Goal: Entertainment & Leisure: Consume media (video, audio)

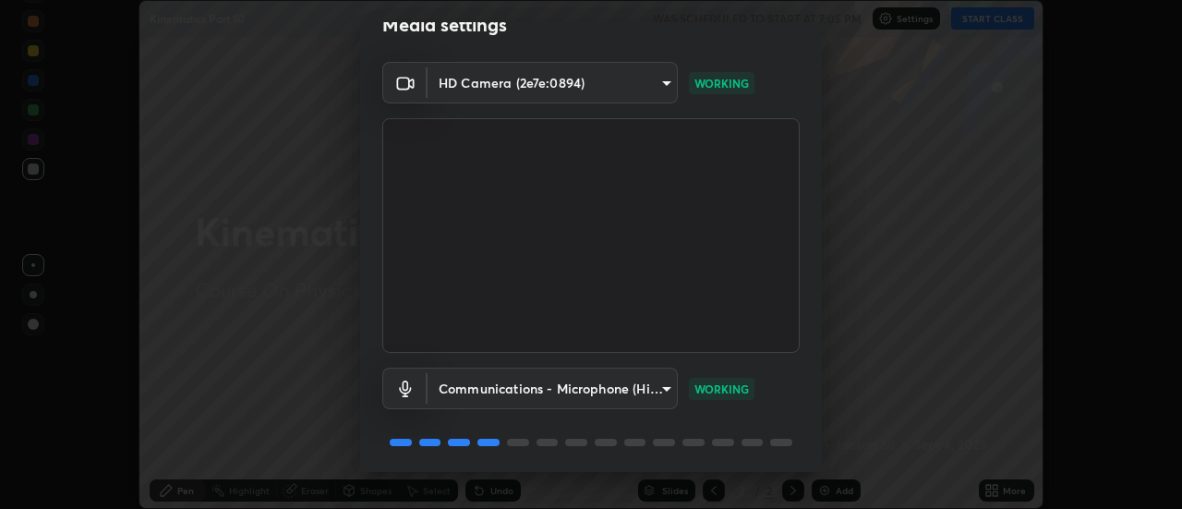
scroll to position [97, 0]
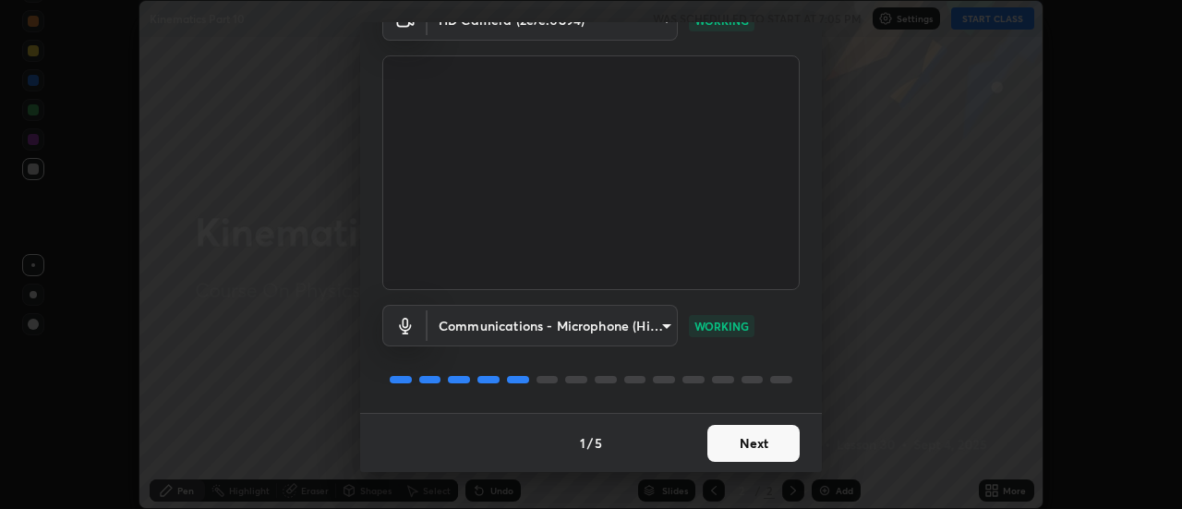
click at [748, 447] on button "Next" at bounding box center [753, 443] width 92 height 37
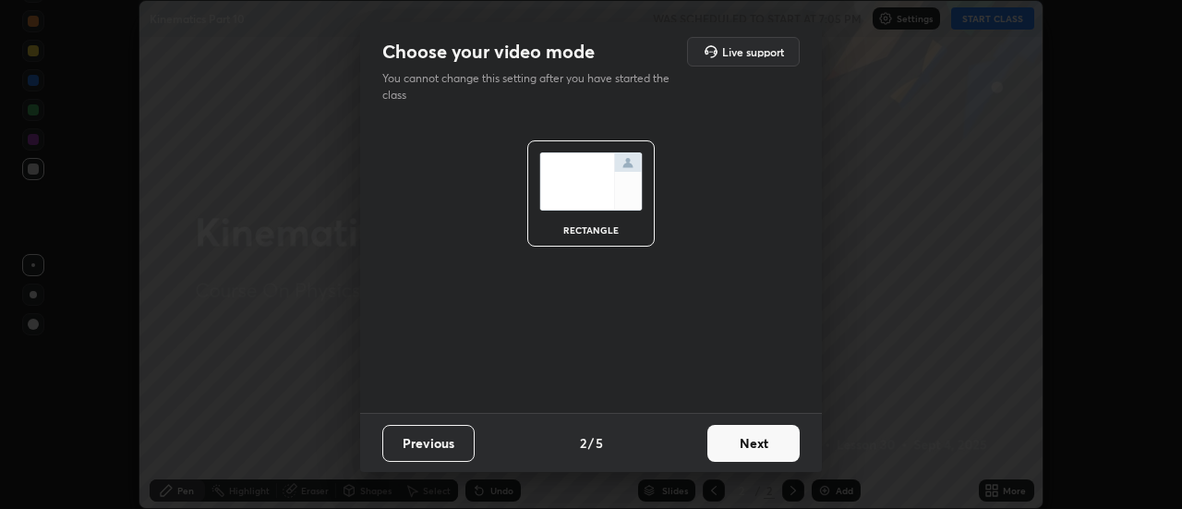
scroll to position [0, 0]
click at [743, 444] on button "Next" at bounding box center [753, 443] width 92 height 37
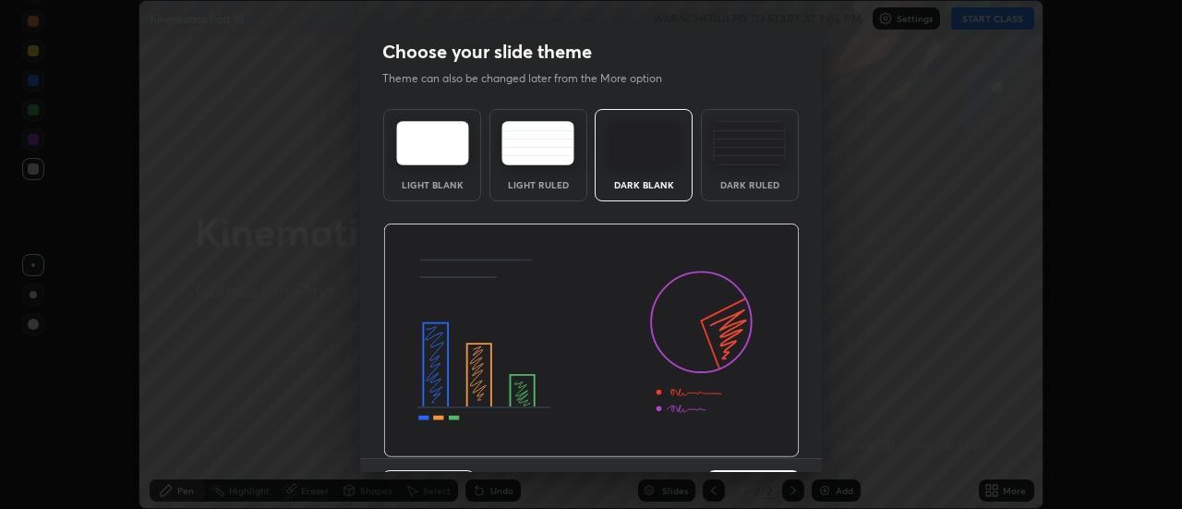
scroll to position [45, 0]
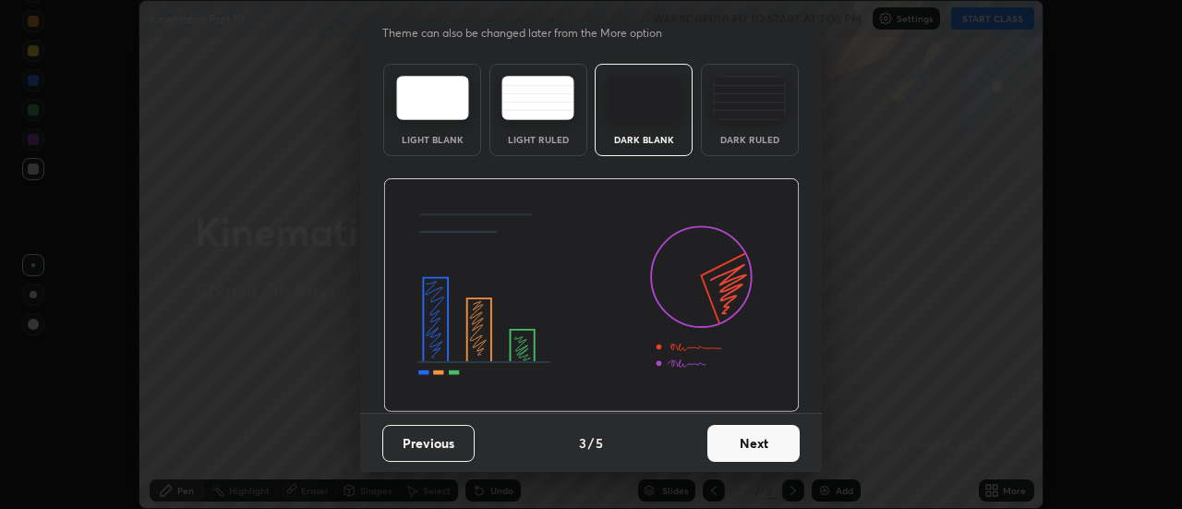
click at [741, 442] on button "Next" at bounding box center [753, 443] width 92 height 37
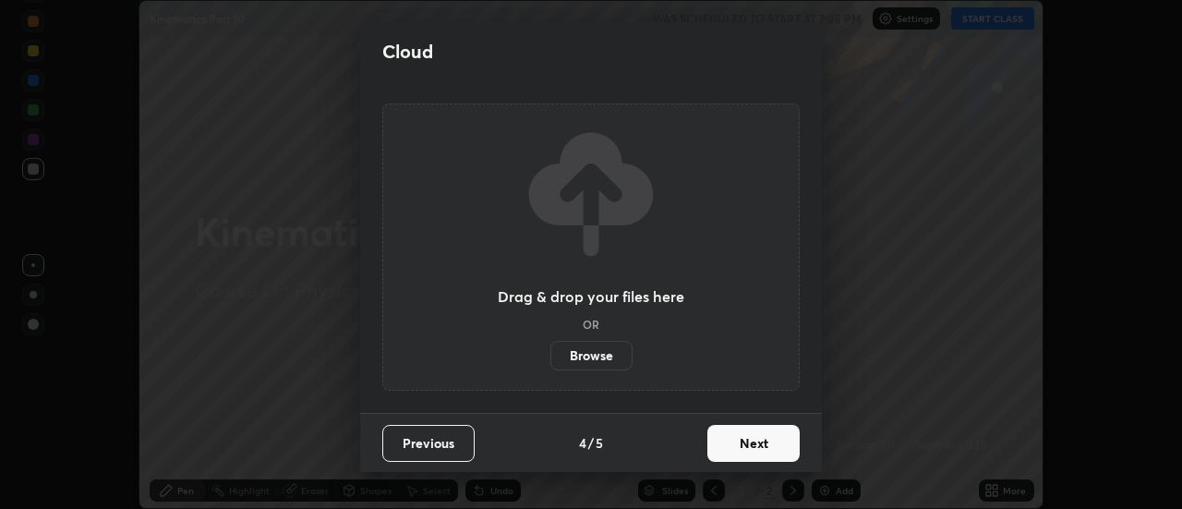
click at [741, 455] on button "Next" at bounding box center [753, 443] width 92 height 37
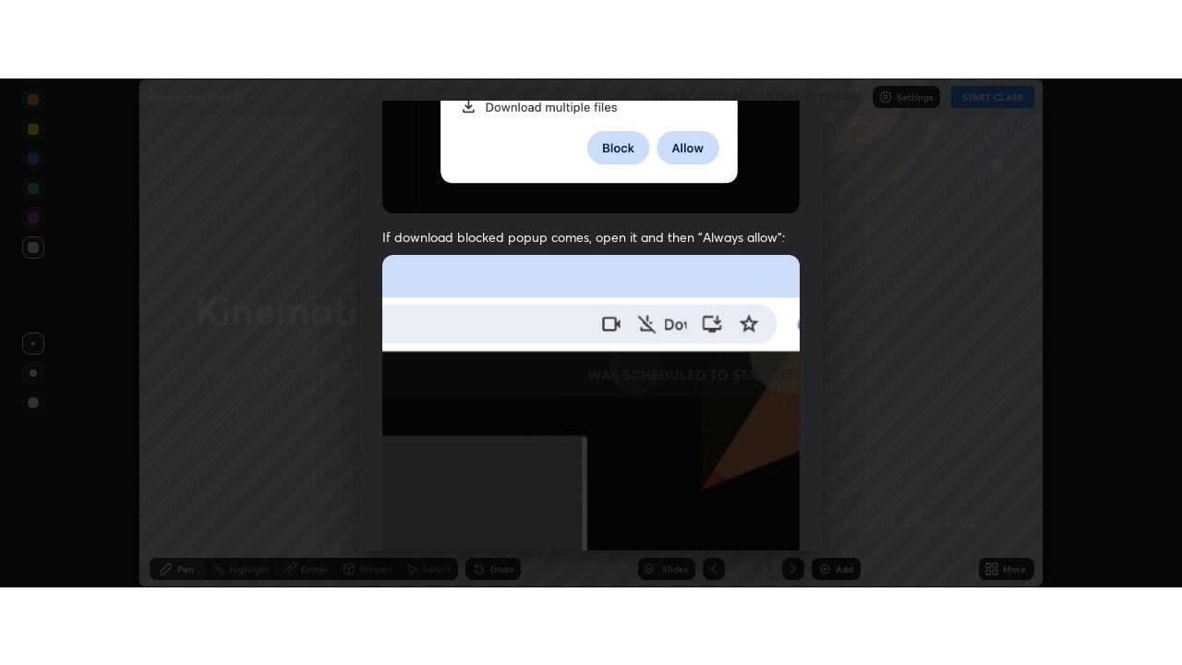
scroll to position [474, 0]
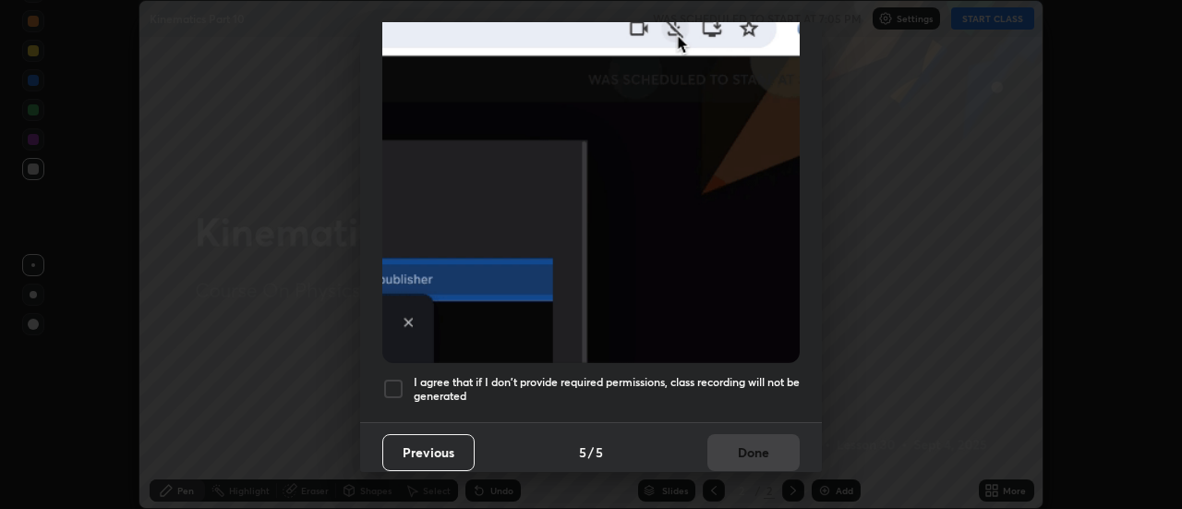
click at [483, 381] on h5 "I agree that if I don't provide required permissions, class recording will not …" at bounding box center [607, 389] width 386 height 29
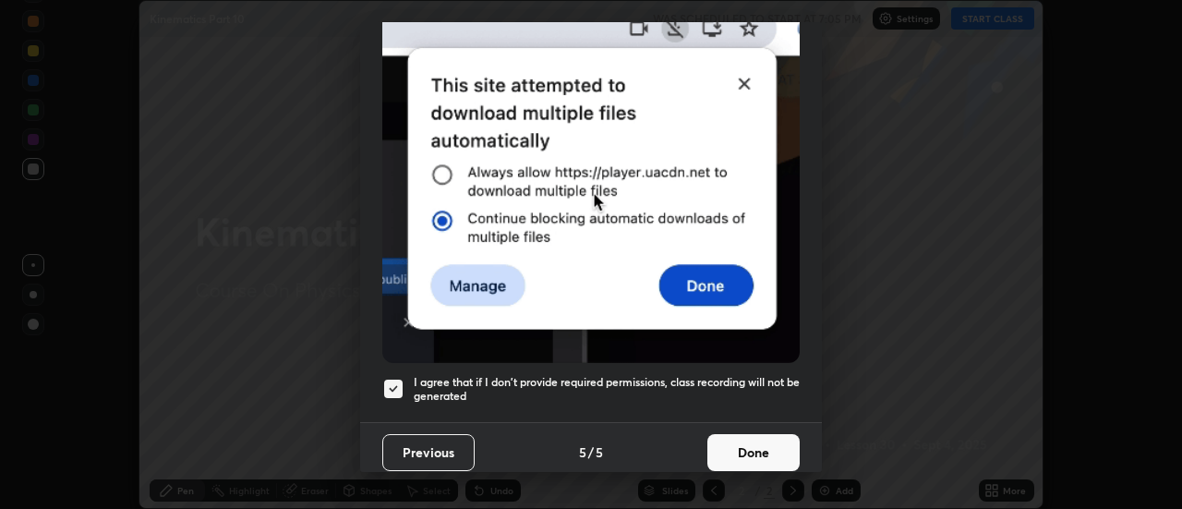
click at [726, 445] on button "Done" at bounding box center [753, 452] width 92 height 37
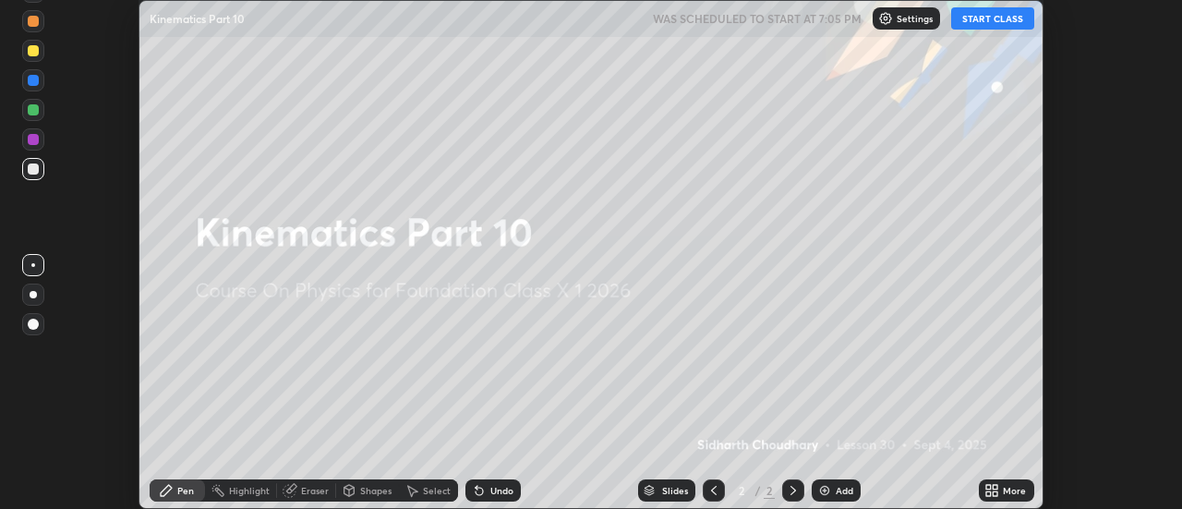
click at [978, 23] on button "START CLASS" at bounding box center [992, 18] width 83 height 22
click at [996, 493] on icon at bounding box center [996, 493] width 5 height 5
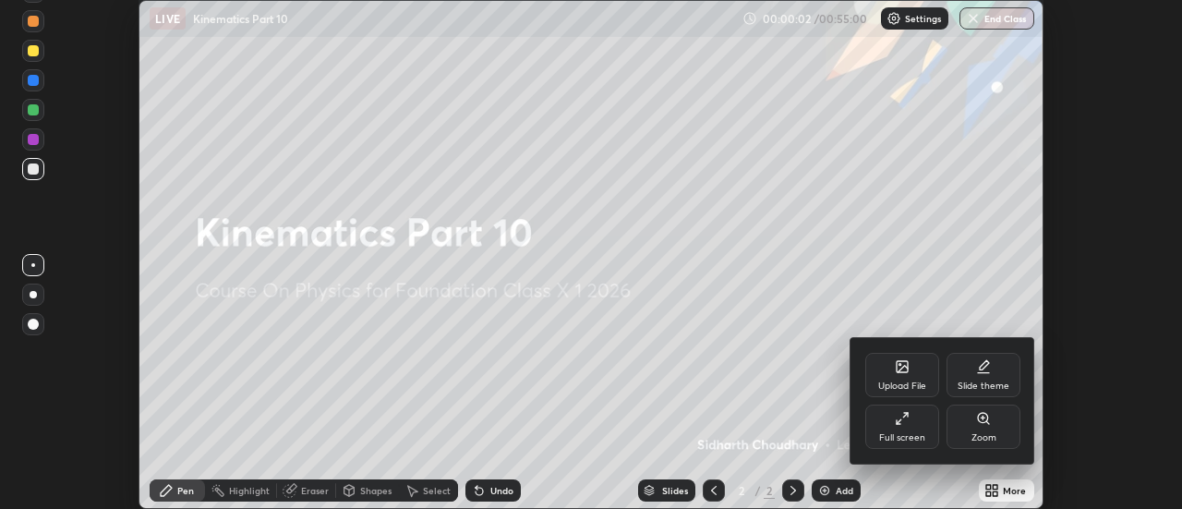
click at [910, 429] on div "Full screen" at bounding box center [902, 427] width 74 height 44
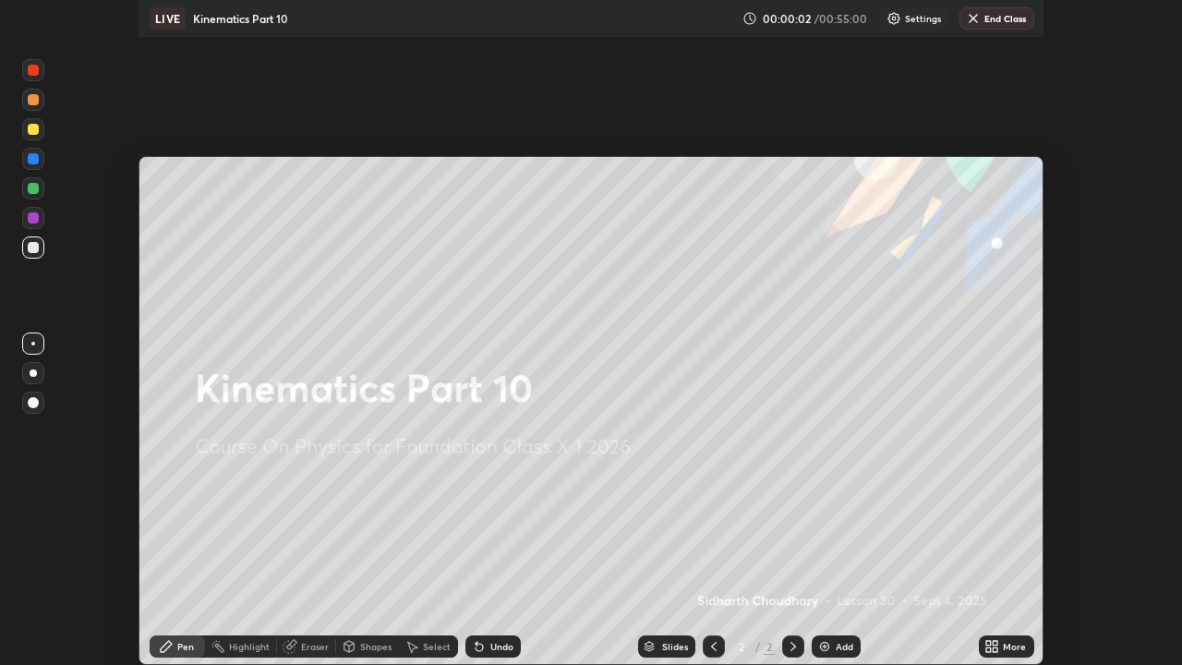
scroll to position [665, 1182]
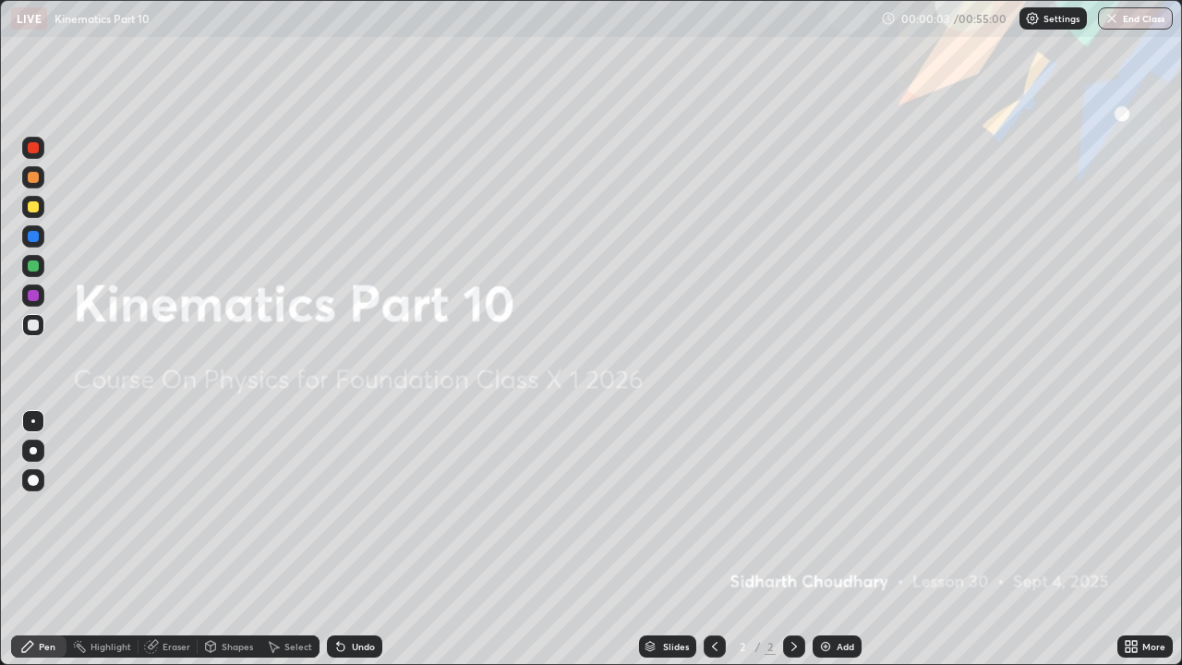
click at [840, 508] on div "Add" at bounding box center [846, 646] width 18 height 9
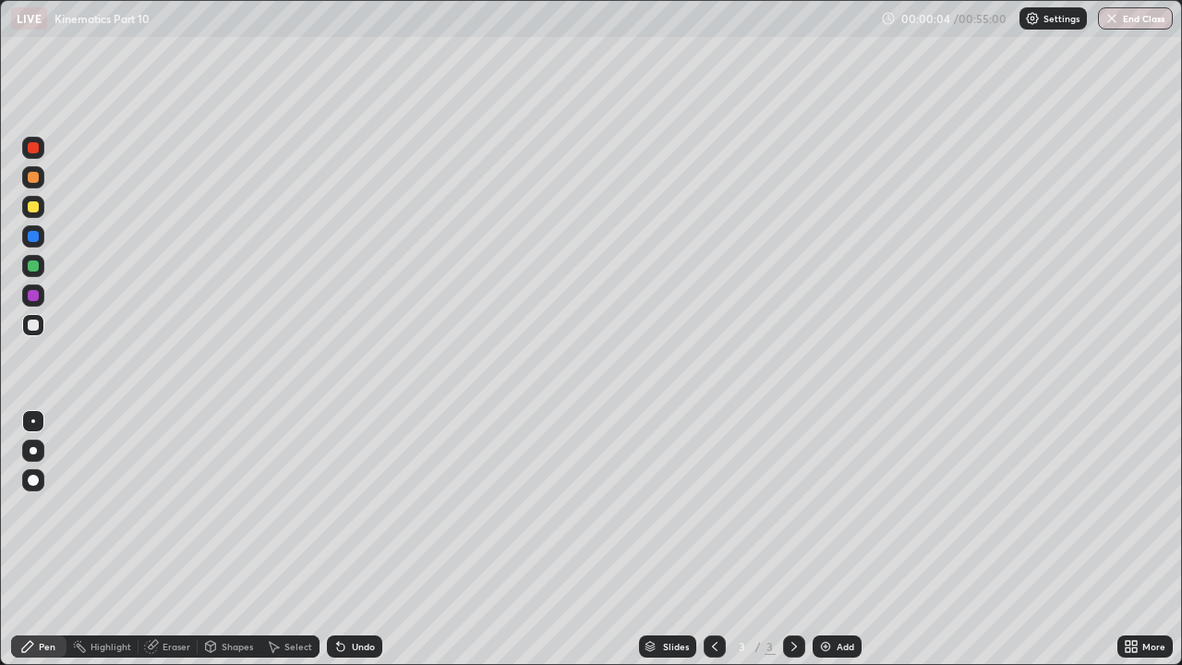
click at [33, 451] on div at bounding box center [33, 450] width 7 height 7
click at [34, 210] on div at bounding box center [33, 206] width 11 height 11
click at [34, 324] on div at bounding box center [33, 325] width 11 height 11
click at [30, 323] on div at bounding box center [33, 325] width 11 height 11
click at [29, 234] on div at bounding box center [33, 236] width 11 height 11
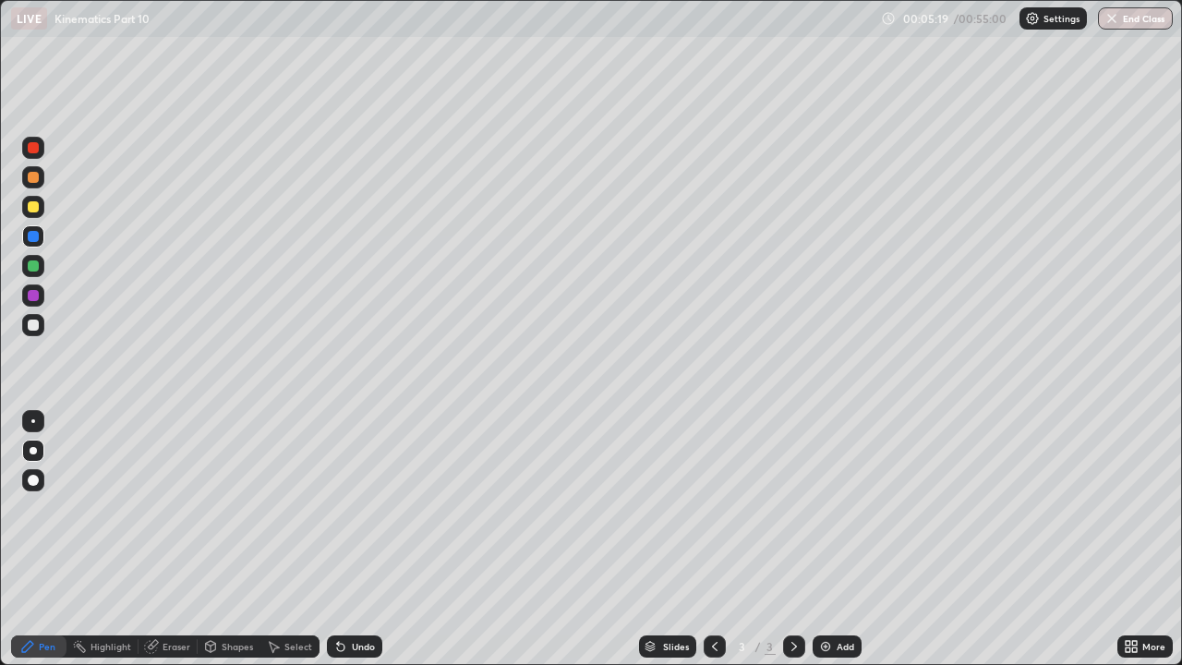
click at [37, 266] on div at bounding box center [33, 265] width 11 height 11
click at [36, 201] on div at bounding box center [33, 206] width 11 height 11
click at [839, 508] on div "Add" at bounding box center [837, 646] width 49 height 22
click at [35, 232] on div at bounding box center [33, 236] width 11 height 11
click at [31, 320] on div at bounding box center [33, 325] width 11 height 11
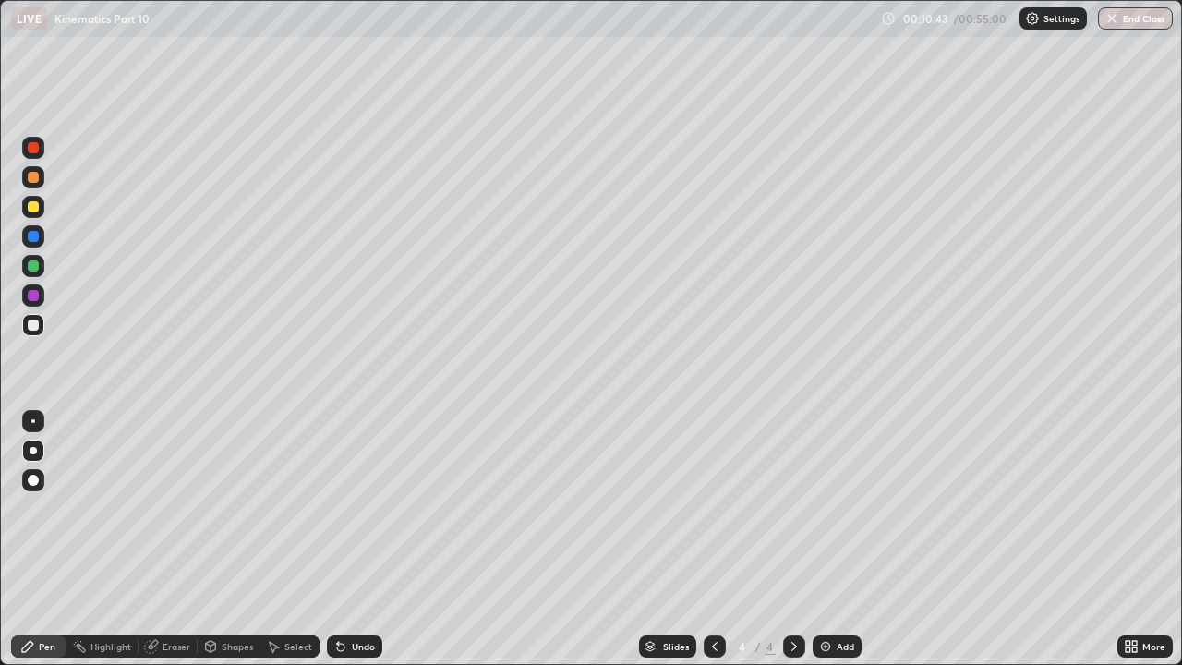
click at [32, 325] on div at bounding box center [33, 325] width 11 height 11
click at [713, 508] on icon at bounding box center [714, 646] width 15 height 15
click at [785, 508] on div at bounding box center [794, 646] width 22 height 22
click at [712, 508] on icon at bounding box center [715, 646] width 6 height 9
click at [792, 508] on icon at bounding box center [794, 646] width 15 height 15
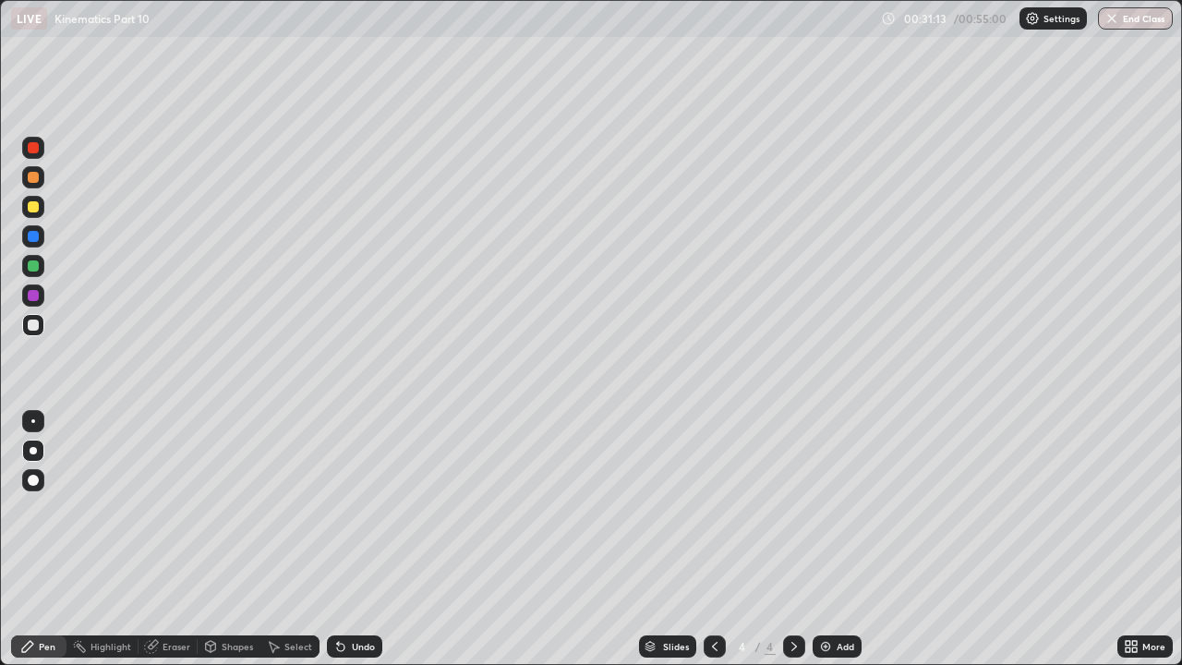
click at [31, 179] on div at bounding box center [33, 177] width 11 height 11
click at [32, 267] on div at bounding box center [33, 265] width 11 height 11
click at [34, 179] on div at bounding box center [33, 177] width 11 height 11
click at [32, 265] on div at bounding box center [33, 265] width 11 height 11
click at [176, 508] on div "Eraser" at bounding box center [177, 646] width 28 height 9
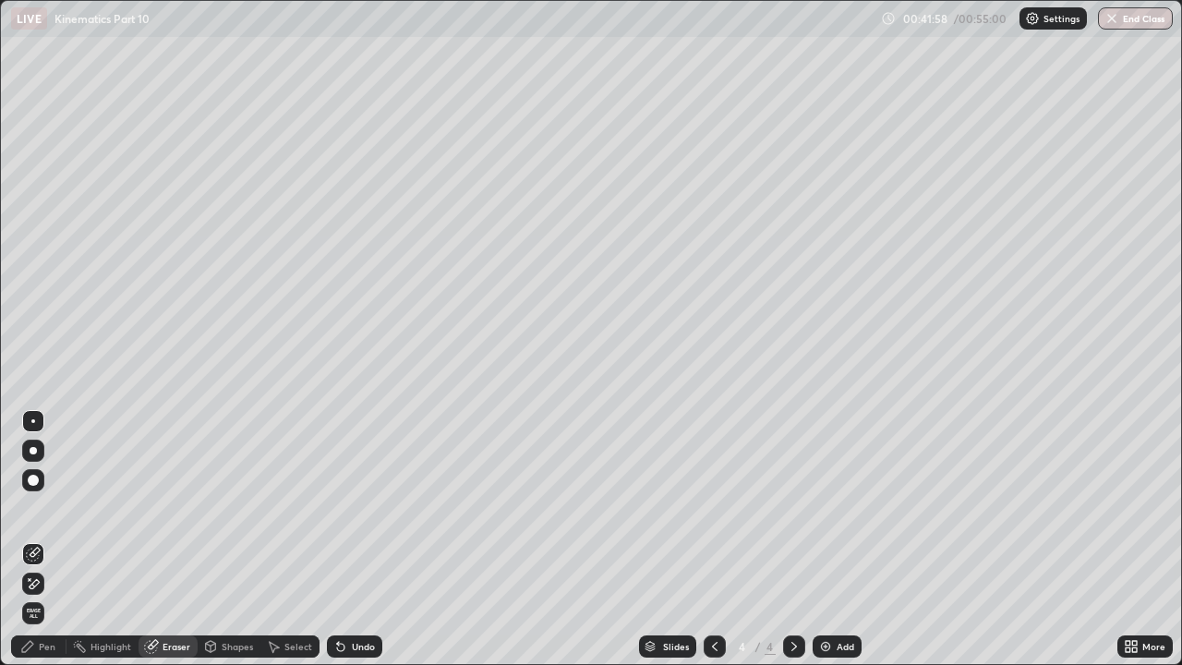
click at [46, 508] on div "Pen" at bounding box center [47, 646] width 17 height 9
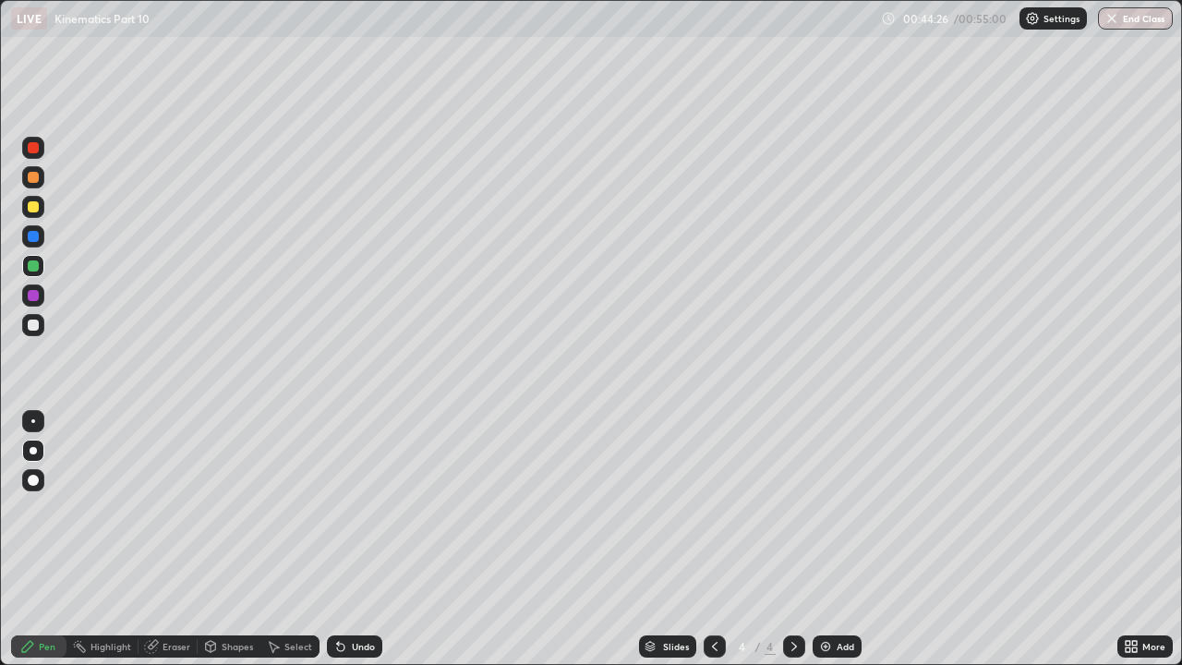
click at [832, 508] on div "Add" at bounding box center [837, 646] width 49 height 22
click at [33, 326] on div at bounding box center [33, 325] width 11 height 11
click at [33, 208] on div at bounding box center [33, 206] width 11 height 11
click at [834, 508] on div "Add" at bounding box center [837, 646] width 49 height 22
click at [30, 327] on div at bounding box center [33, 325] width 11 height 11
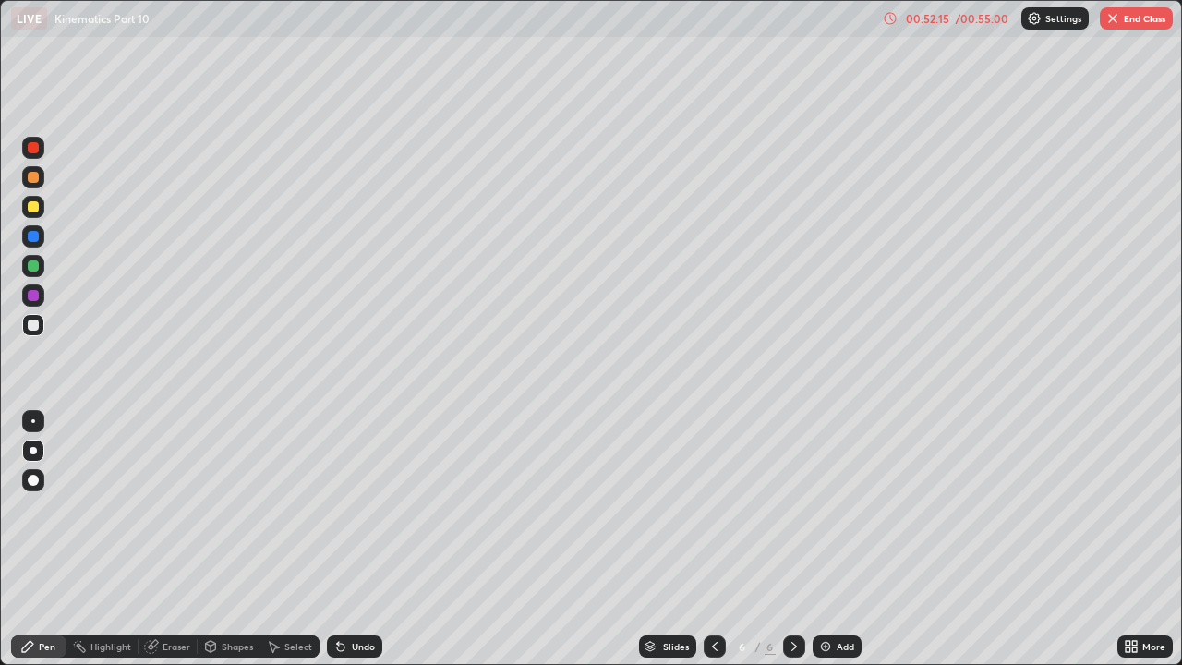
click at [1137, 22] on button "End Class" at bounding box center [1136, 18] width 73 height 22
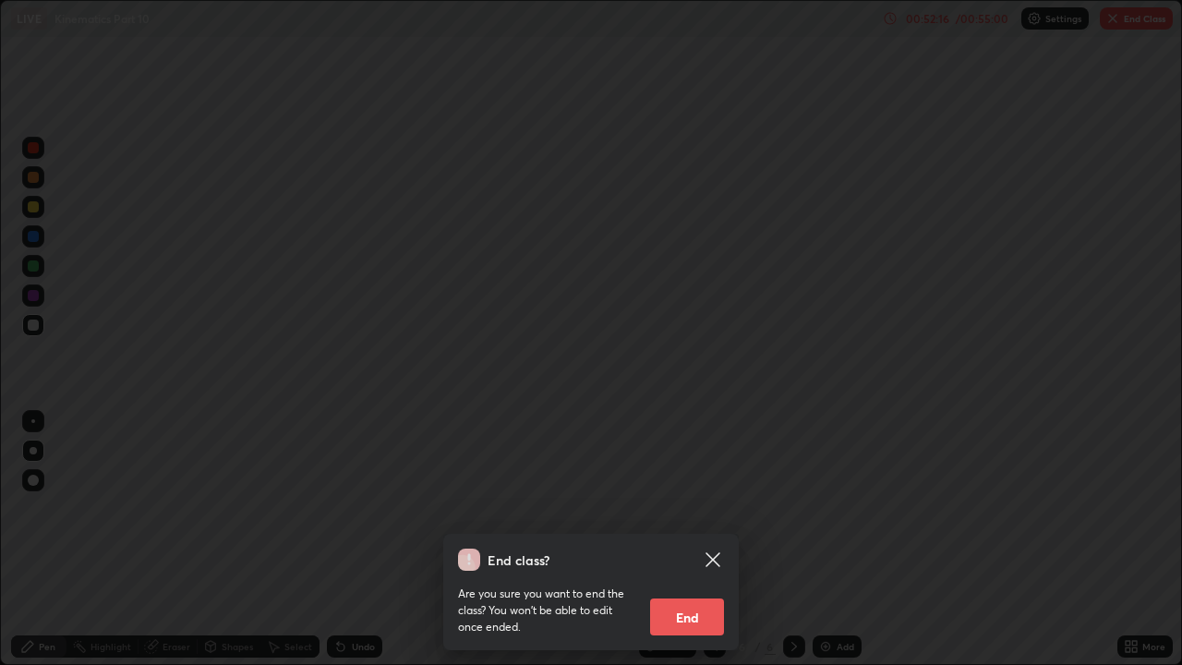
click at [705, 508] on button "End" at bounding box center [687, 616] width 74 height 37
